Goal: Information Seeking & Learning: Learn about a topic

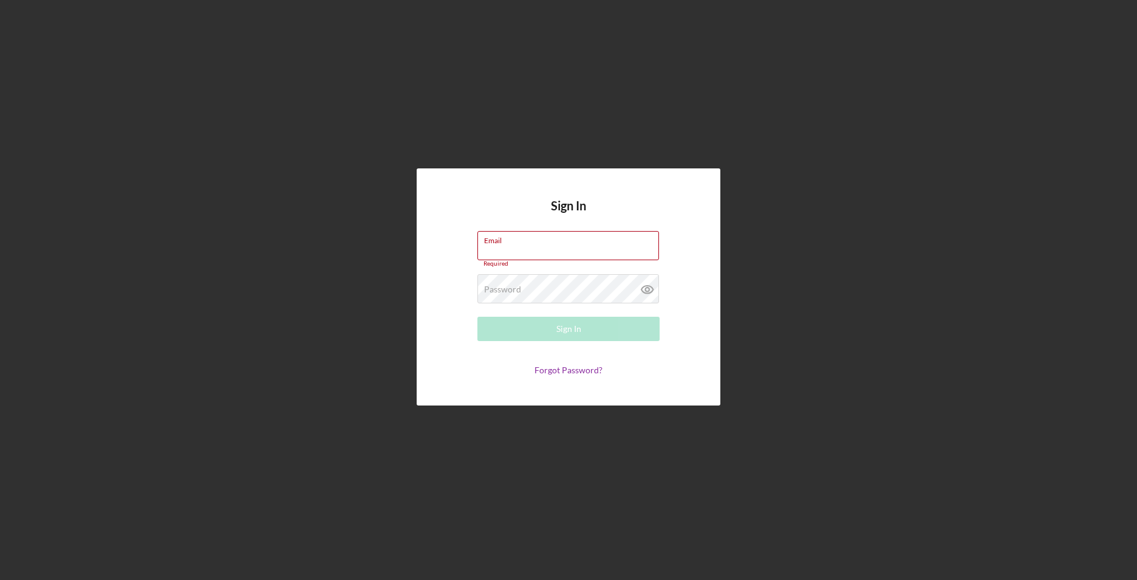
type input "[EMAIL_ADDRESS][DOMAIN_NAME]"
click at [564, 327] on div "Sign In" at bounding box center [568, 329] width 25 height 24
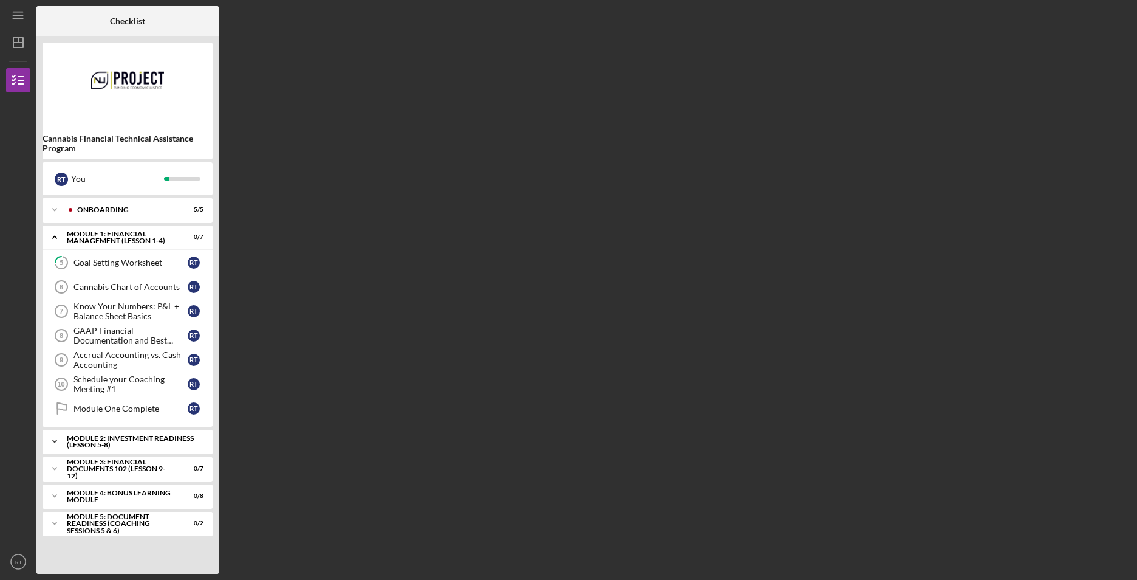
click at [156, 439] on div "Module 2: Investment Readiness (Lesson 5-8)" at bounding box center [132, 441] width 131 height 14
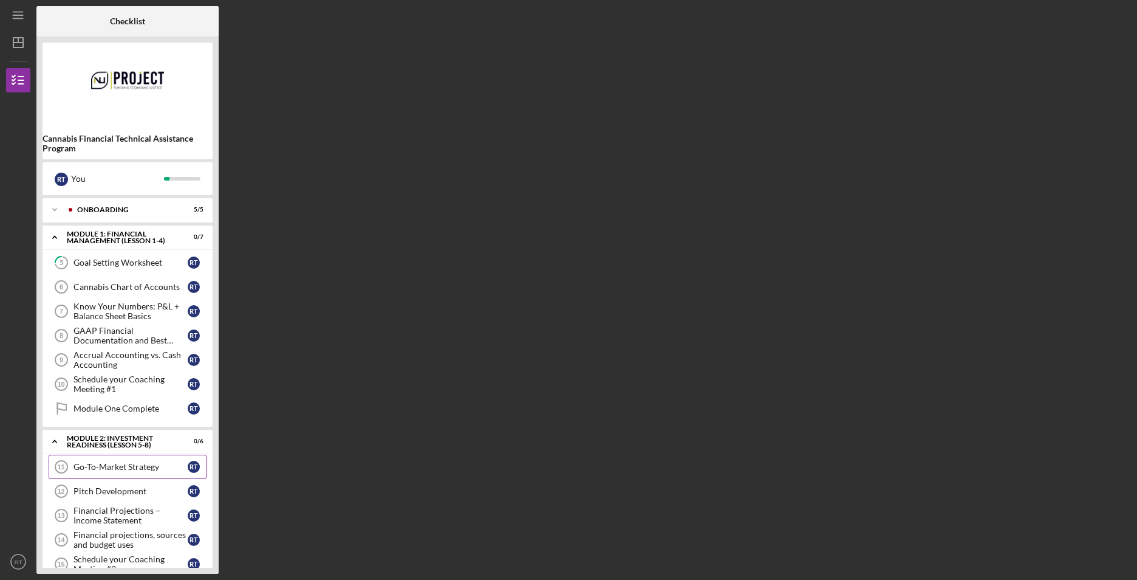
click at [128, 469] on div "Go-To-Market Strategy" at bounding box center [131, 467] width 114 height 10
